Goal: Transaction & Acquisition: Subscribe to service/newsletter

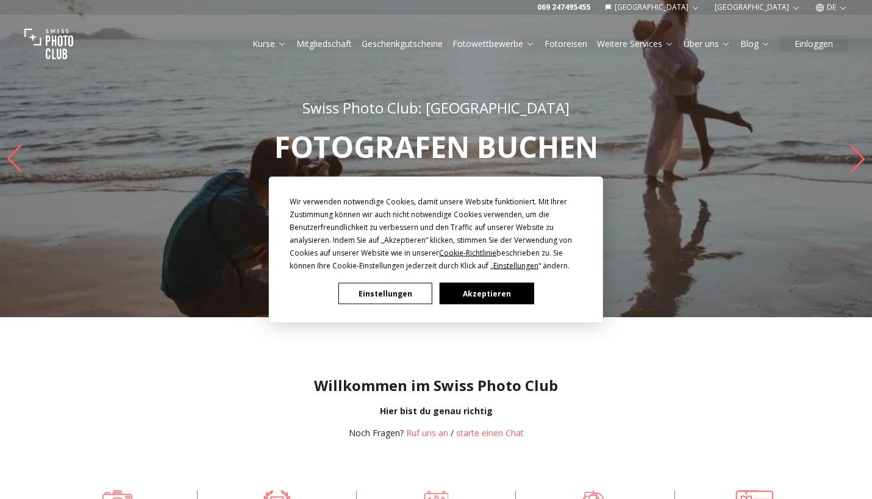
click at [405, 296] on button "Einstellungen" at bounding box center [386, 293] width 94 height 21
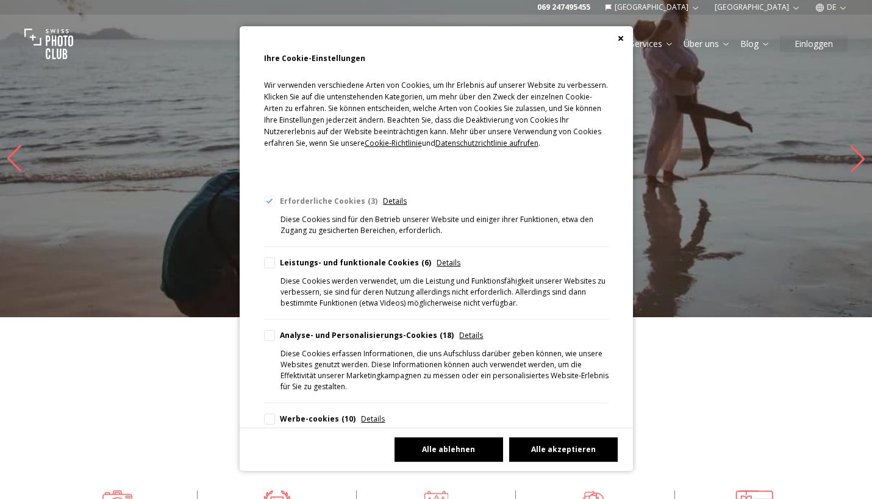
click at [451, 454] on button "Alle ablehnen" at bounding box center [449, 449] width 109 height 24
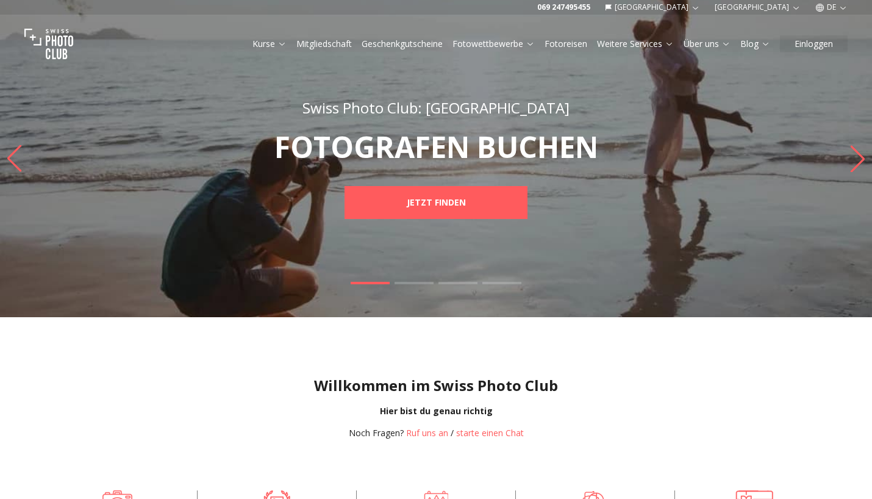
click at [412, 48] on link "Geschenkgutscheine" at bounding box center [402, 44] width 81 height 12
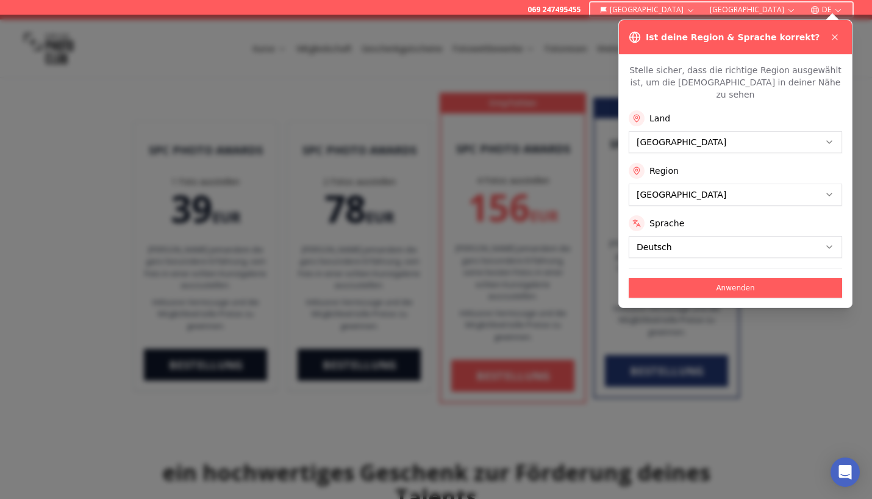
scroll to position [130, 0]
click at [838, 39] on icon at bounding box center [835, 37] width 10 height 10
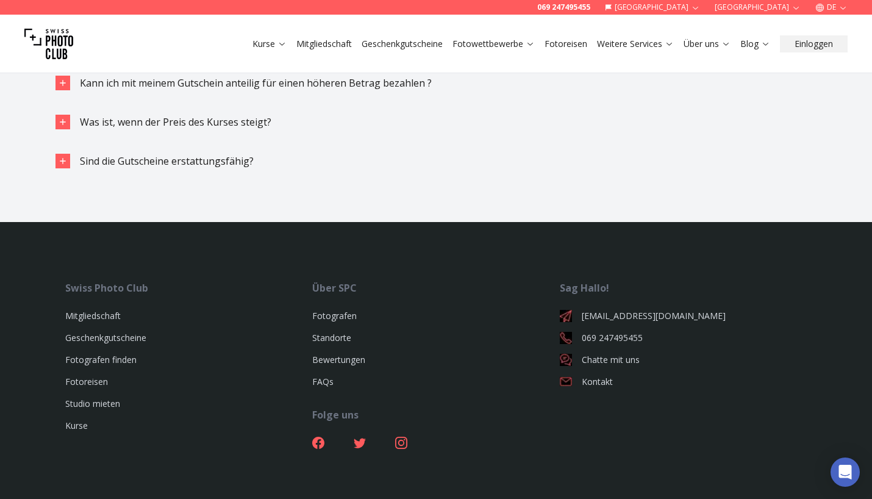
scroll to position [1596, 0]
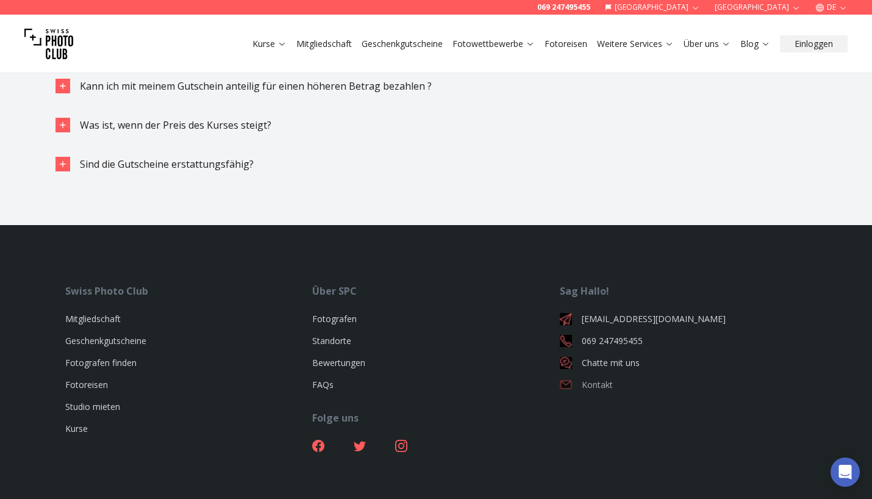
click at [573, 379] on link "Kontakt" at bounding box center [683, 385] width 247 height 12
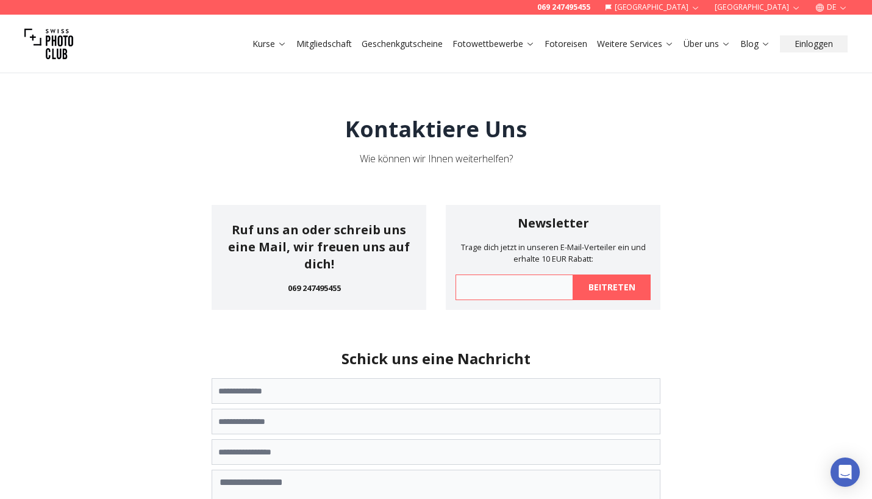
click at [526, 292] on input at bounding box center [515, 287] width 118 height 26
type input "**********"
click at [622, 293] on b "beitreten" at bounding box center [612, 287] width 47 height 12
